Goal: Task Accomplishment & Management: Manage account settings

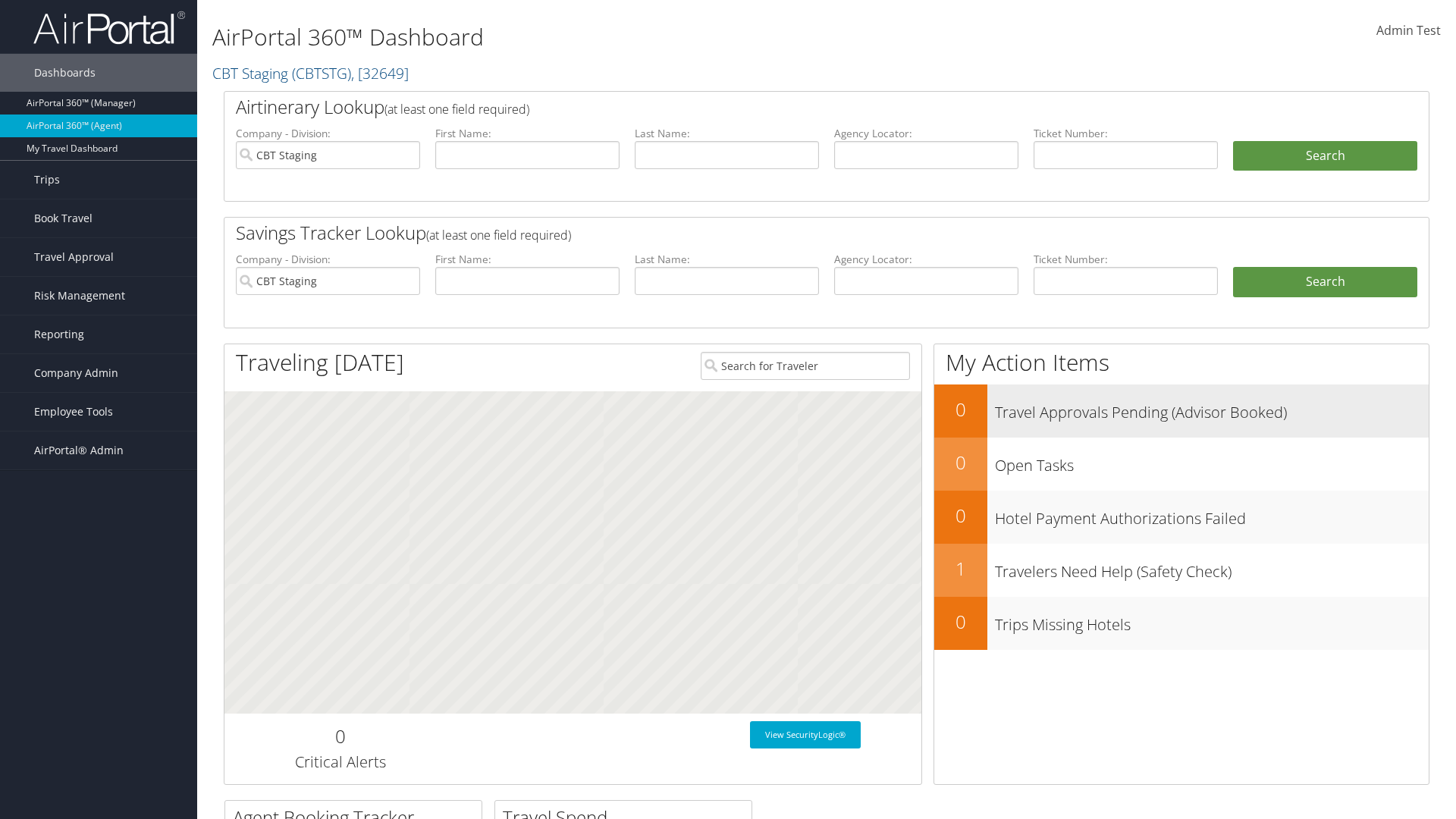
click at [1182, 410] on h3 "Travel Approvals Pending (Advisor Booked)" at bounding box center [1211, 408] width 433 height 28
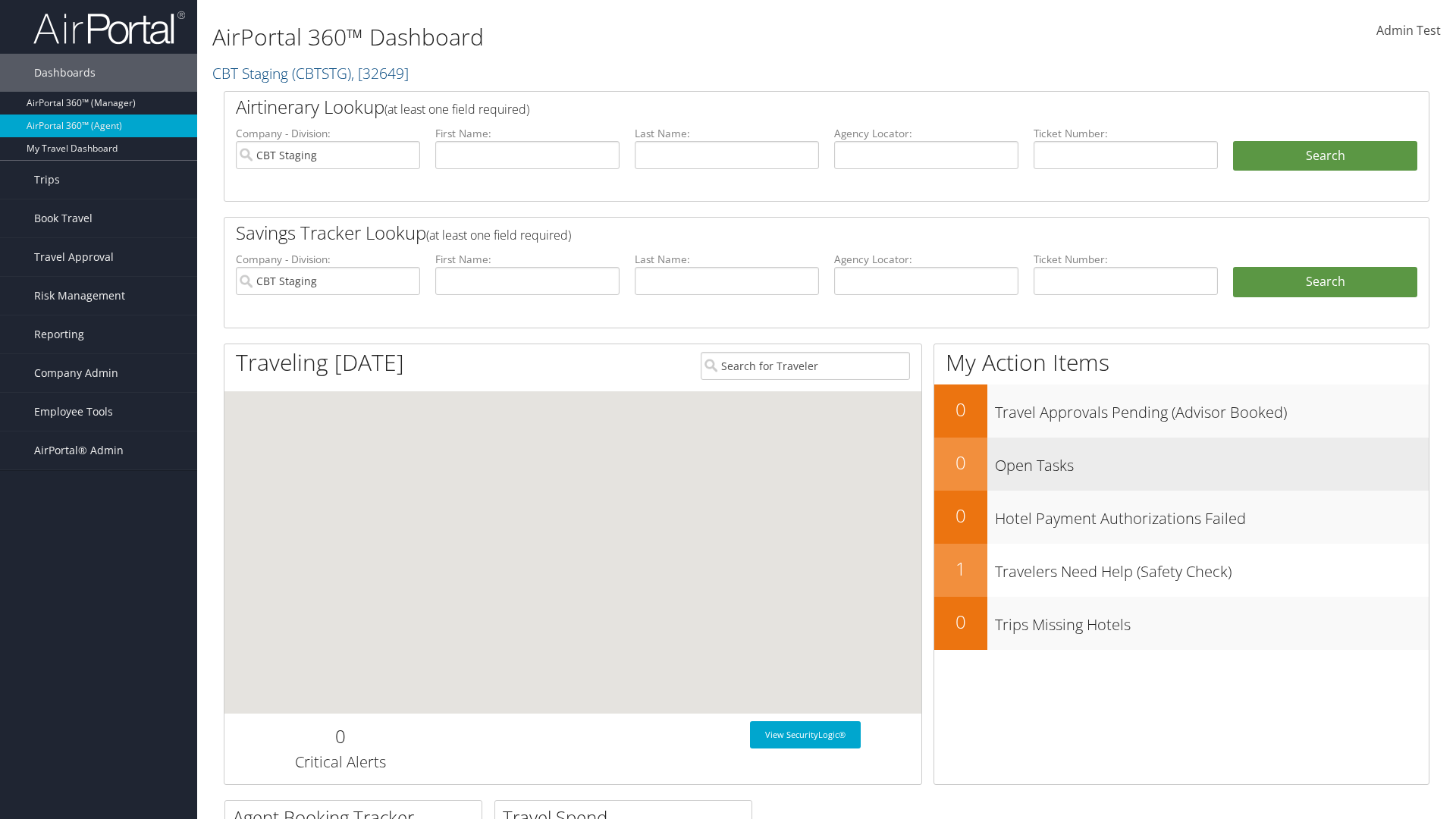
click at [1182, 464] on h3 "Open Tasks" at bounding box center [1211, 461] width 433 height 28
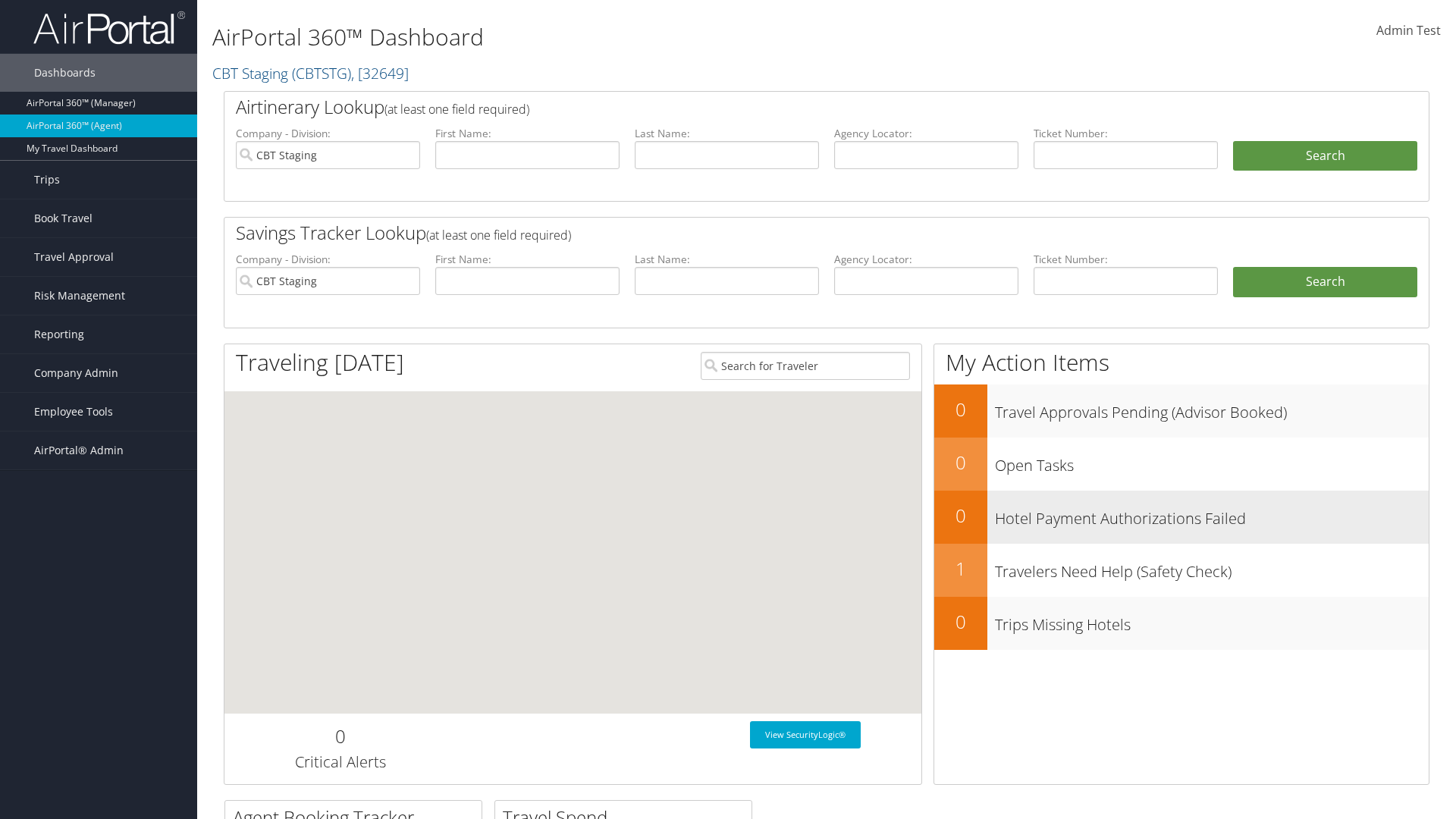
click at [1182, 517] on h3 "Hotel Payment Authorizations Failed" at bounding box center [1211, 514] width 433 height 28
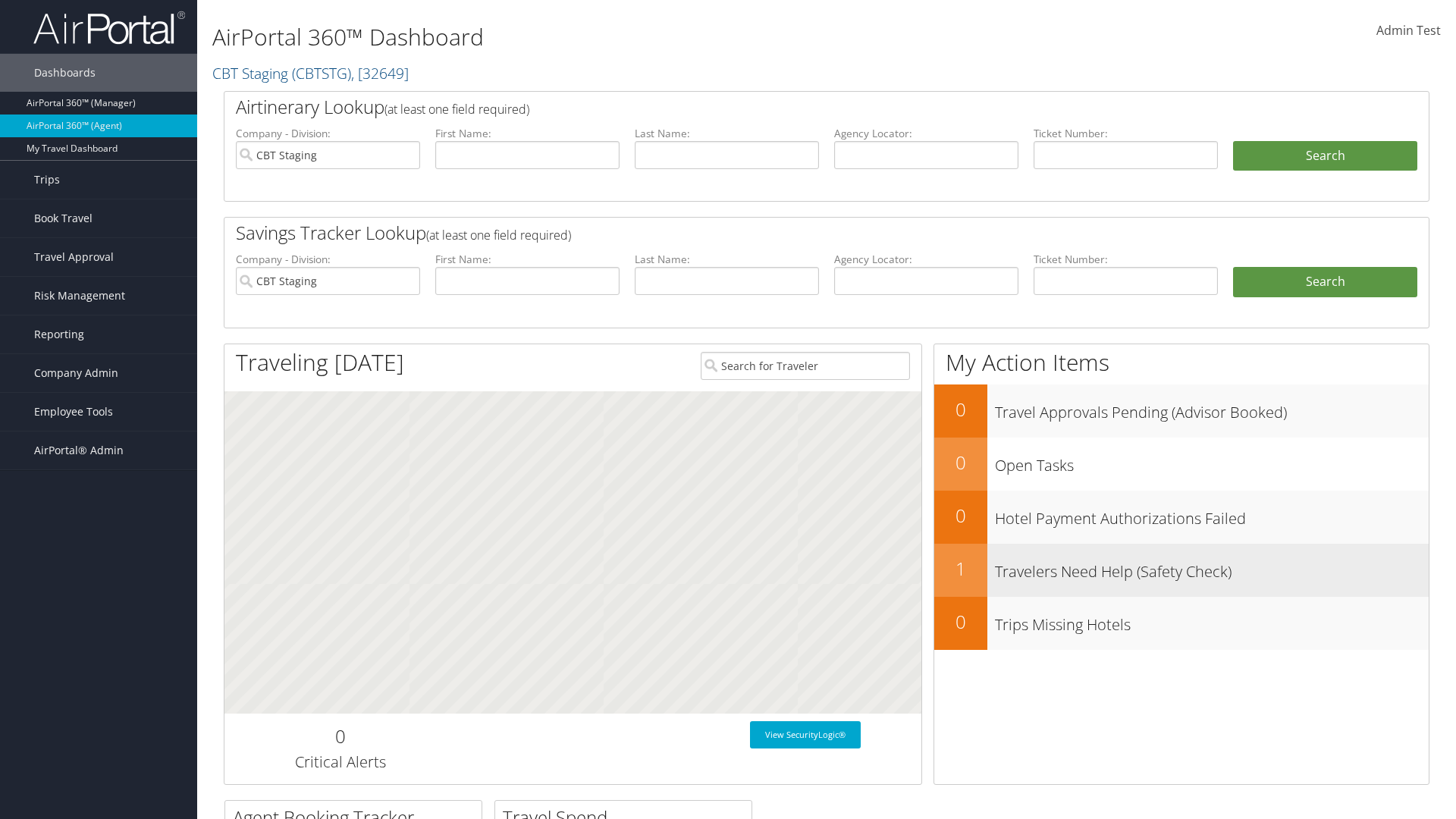
click at [1182, 570] on h3 "Travelers Need Help (Safety Check)" at bounding box center [1211, 567] width 433 height 28
